Goal: Task Accomplishment & Management: Use online tool/utility

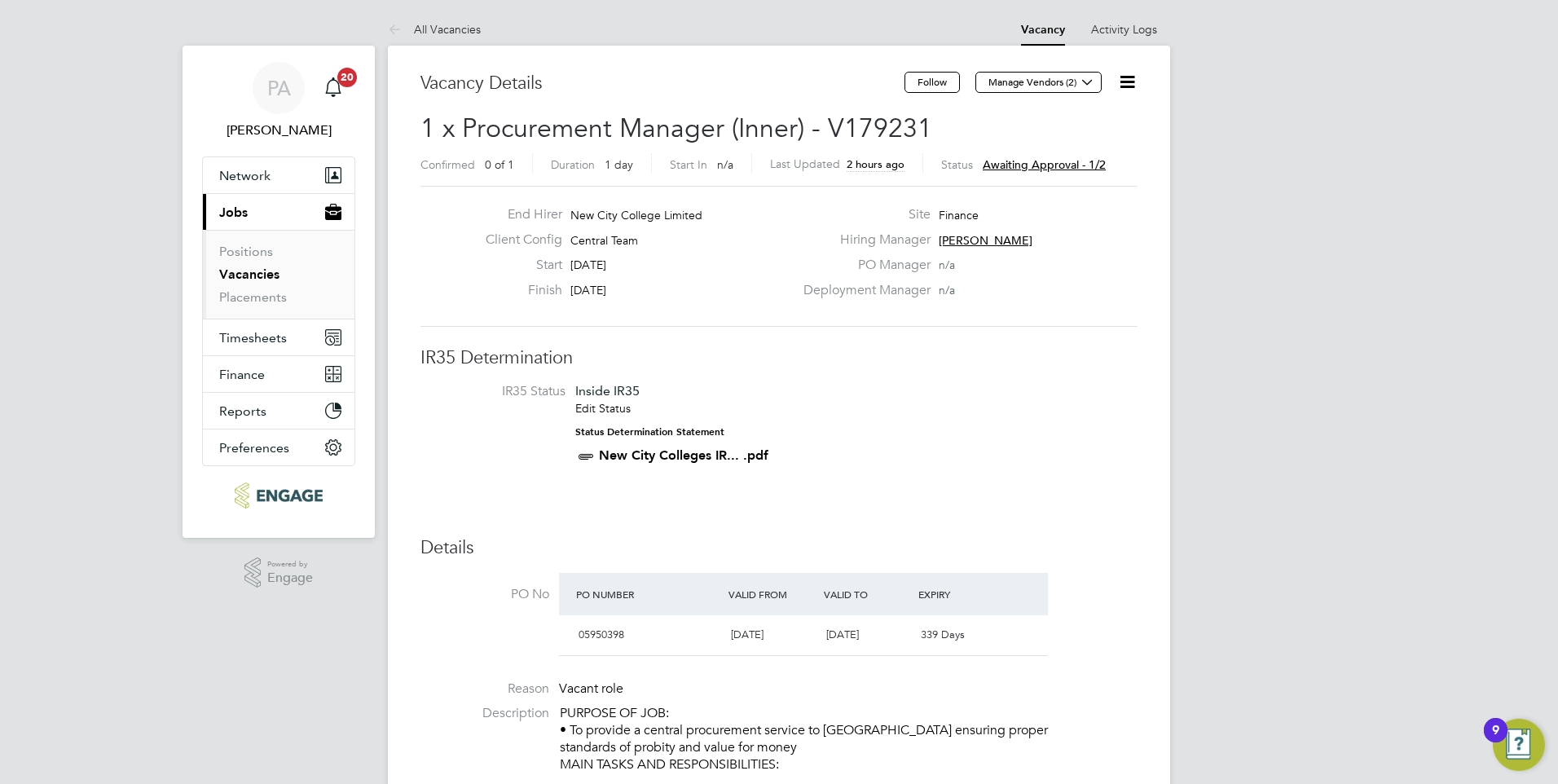
click at [1011, 164] on span "Awaiting approval - 1/2" at bounding box center [1044, 164] width 123 height 15
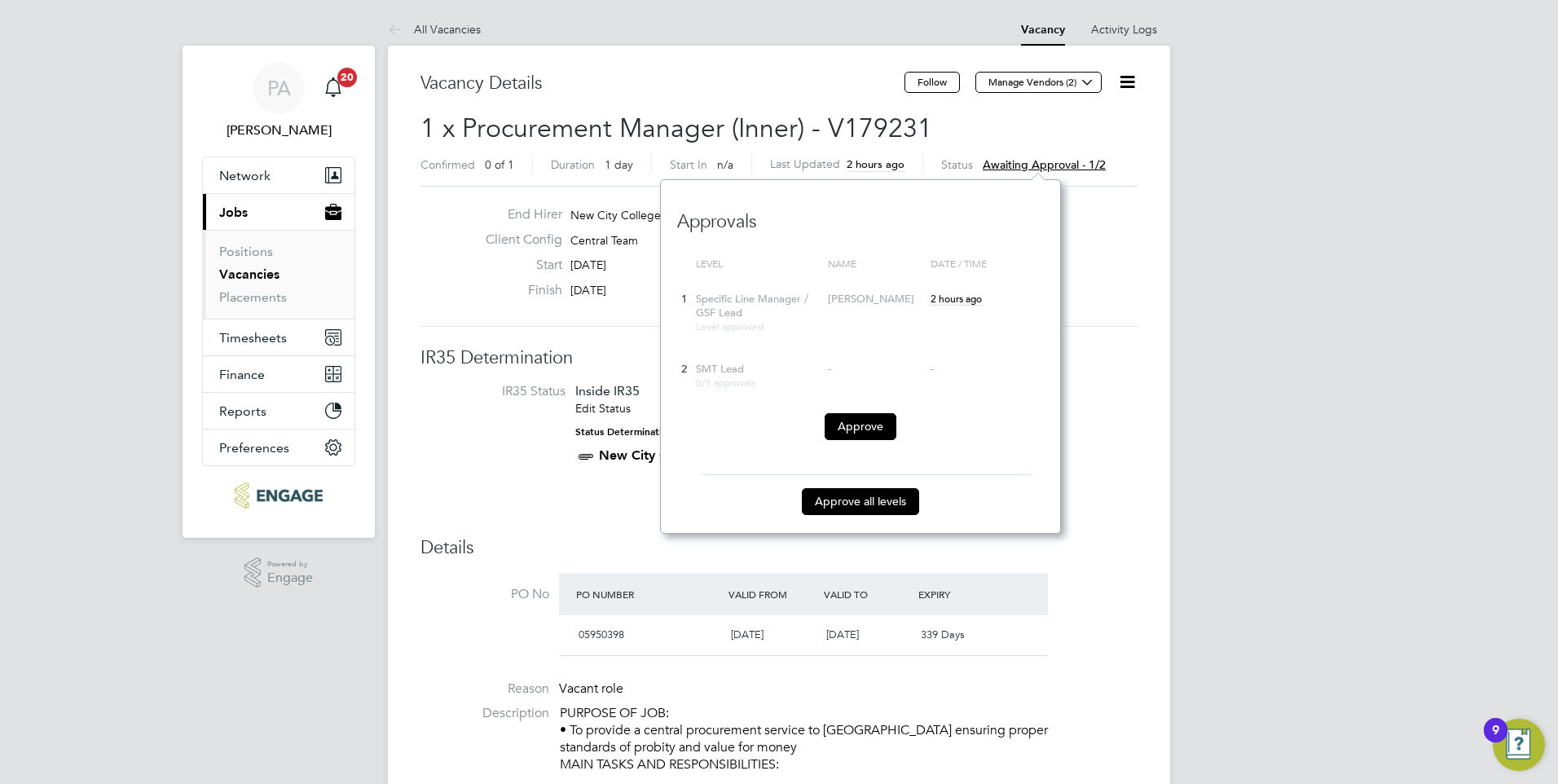
scroll to position [354, 400]
click at [855, 495] on button "Approve all levels" at bounding box center [860, 501] width 117 height 26
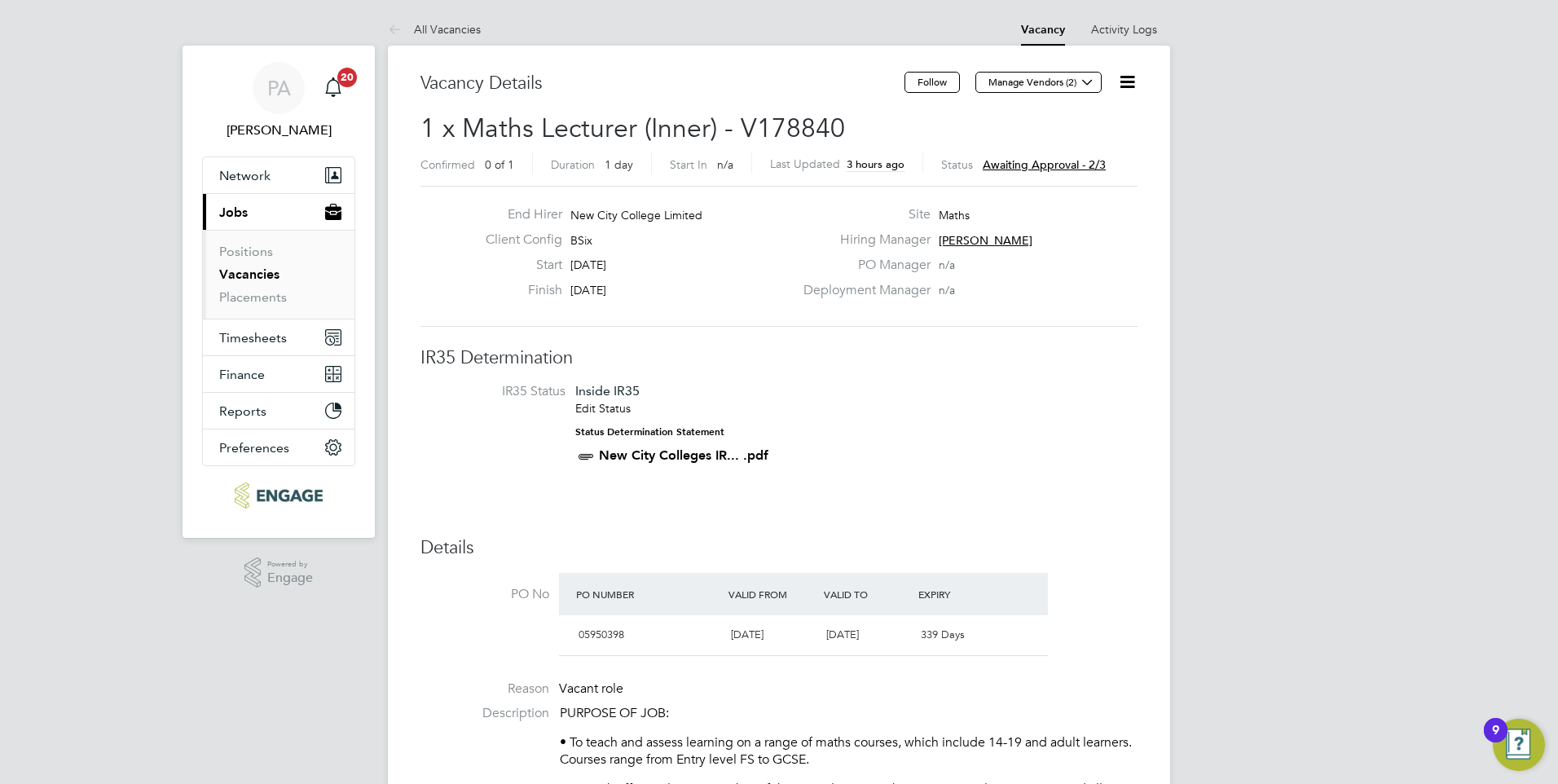
click at [1018, 158] on span "Awaiting approval - 2/3" at bounding box center [1044, 164] width 123 height 15
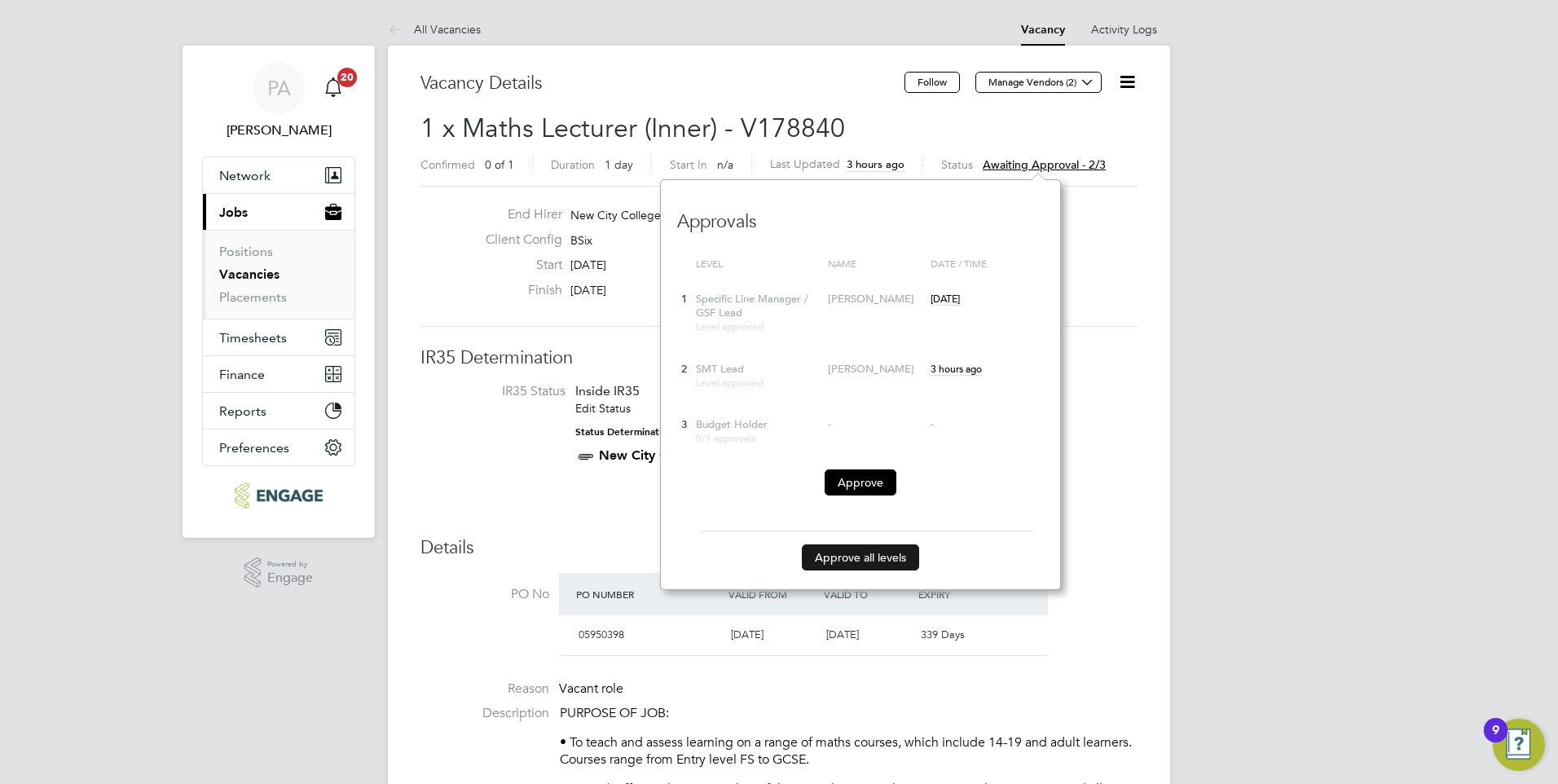
click at [856, 568] on button "Approve all levels" at bounding box center [860, 557] width 117 height 26
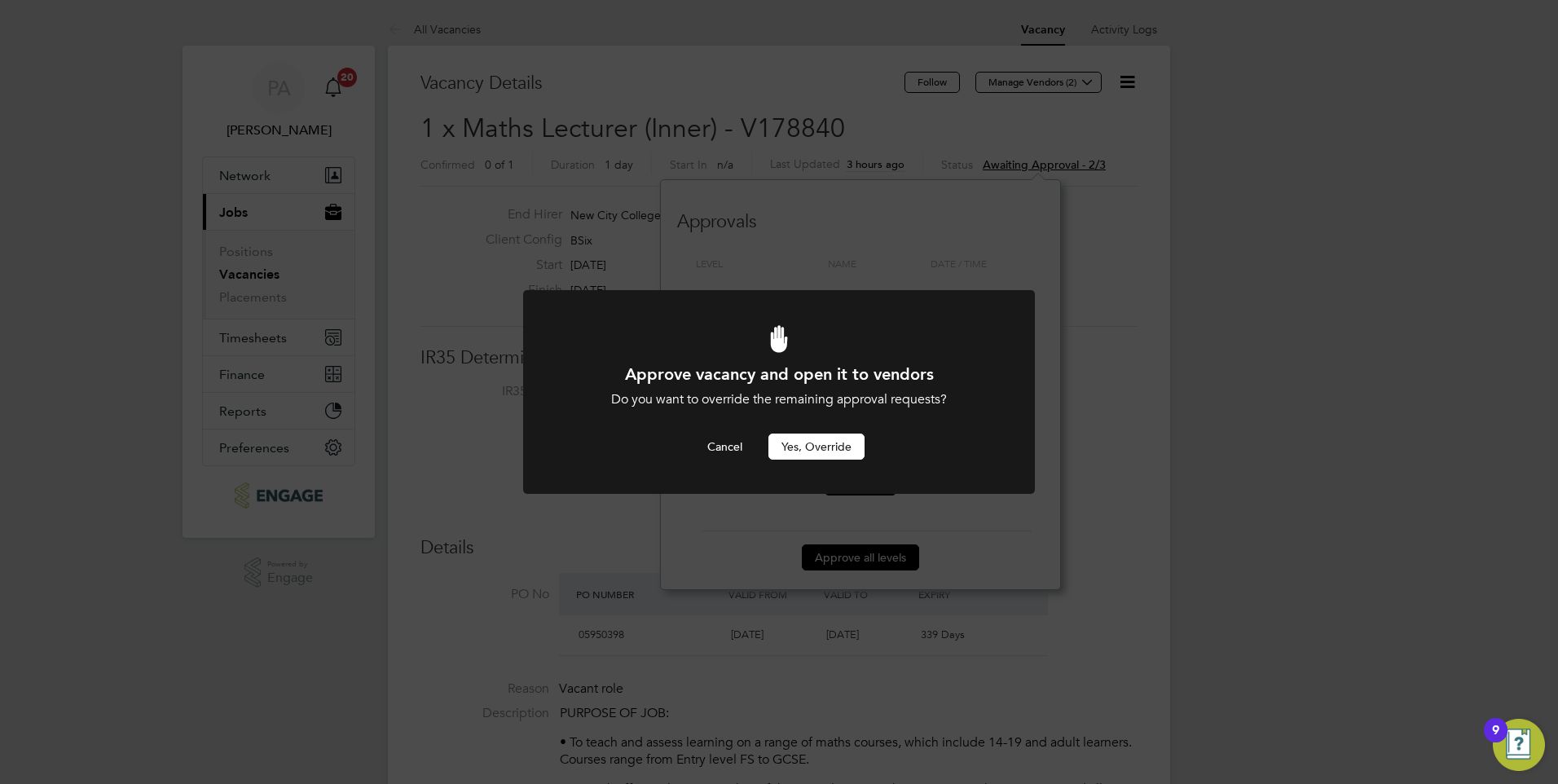
click at [792, 448] on button "Yes, Override" at bounding box center [817, 446] width 96 height 26
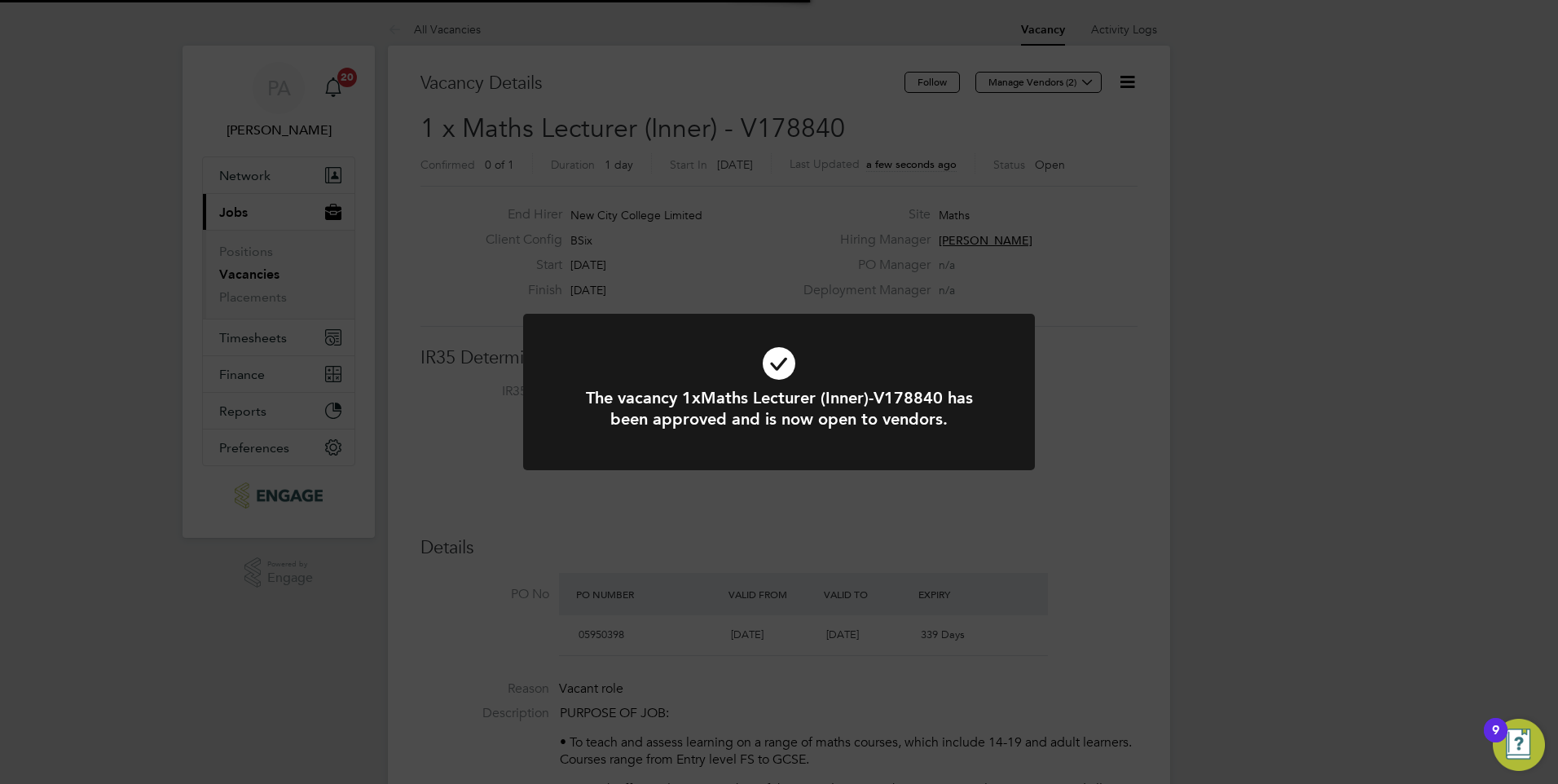
scroll to position [48, 114]
